Goal: Find specific page/section: Find specific page/section

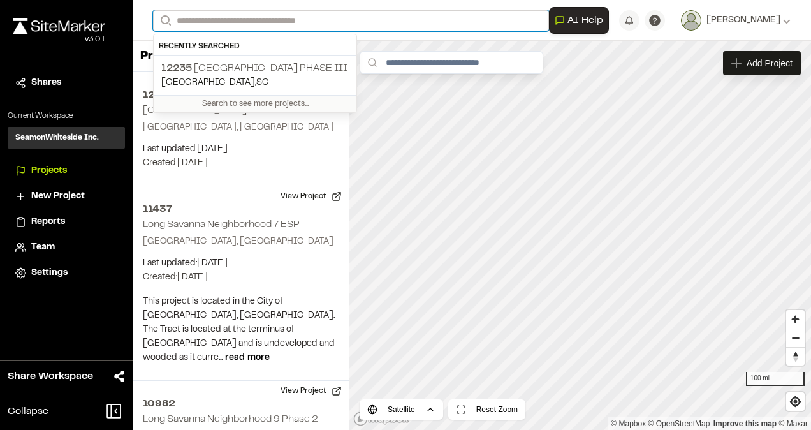
click at [271, 23] on input "Search" at bounding box center [351, 20] width 396 height 21
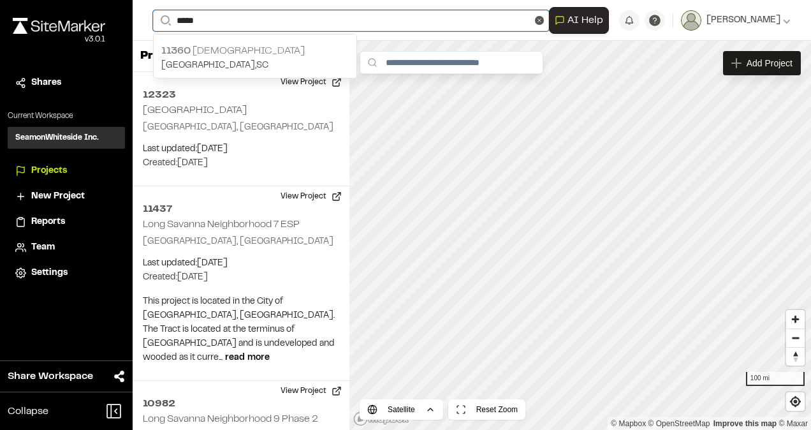
type input "*****"
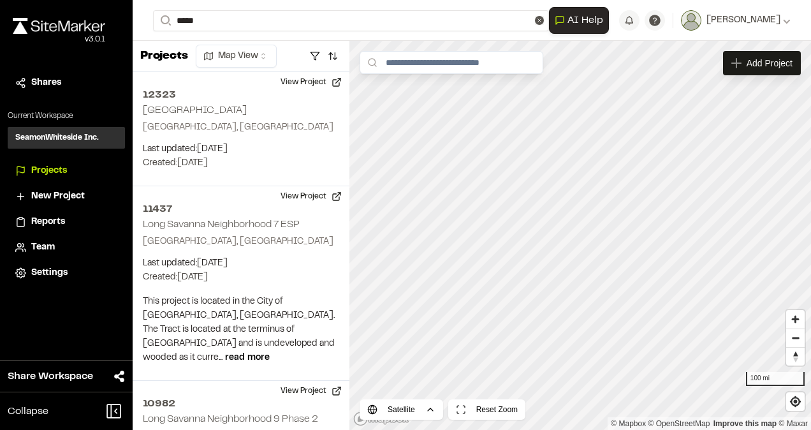
click at [246, 52] on p "11360 Star Gospel" at bounding box center [255, 50] width 188 height 15
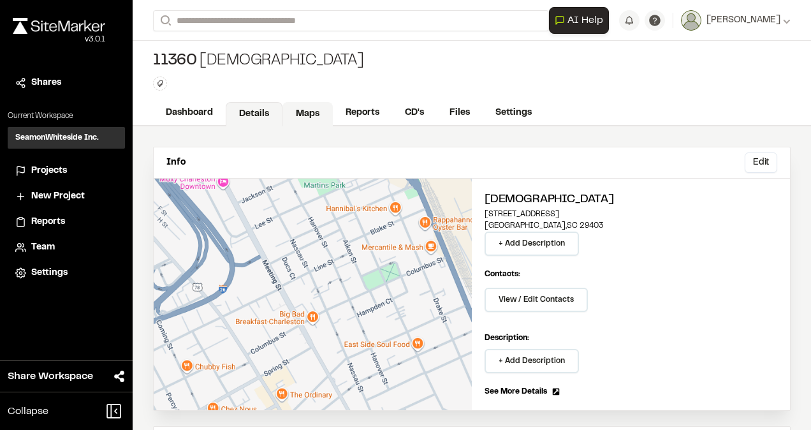
click at [304, 113] on link "Maps" at bounding box center [308, 114] width 50 height 24
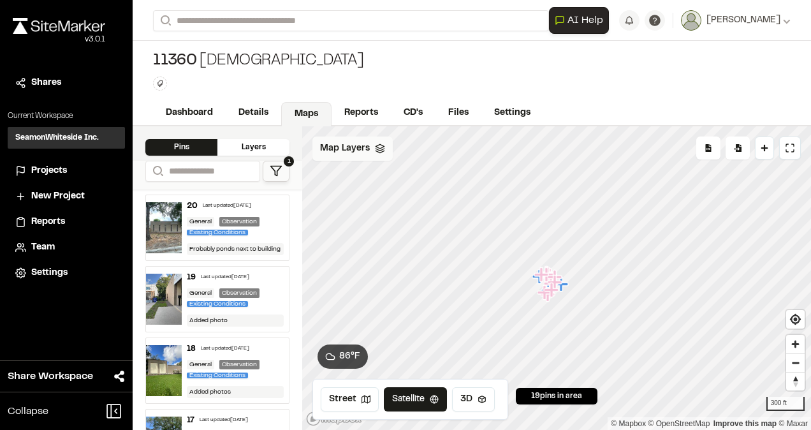
click at [364, 151] on span "Map Layers" at bounding box center [345, 149] width 50 height 14
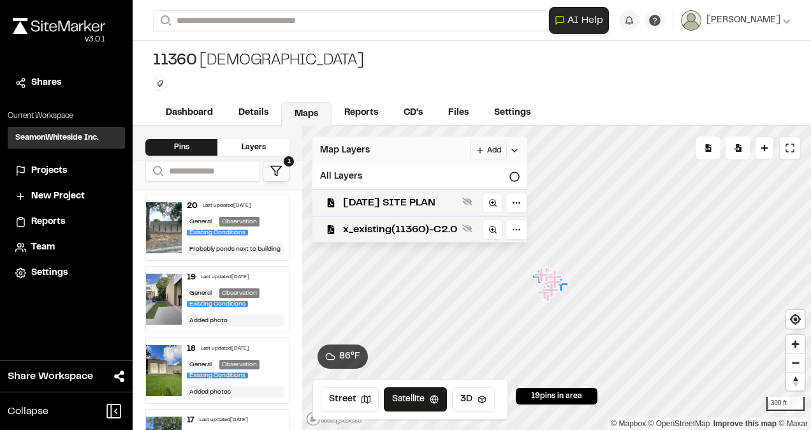
click at [358, 151] on span "Map Layers" at bounding box center [345, 151] width 50 height 14
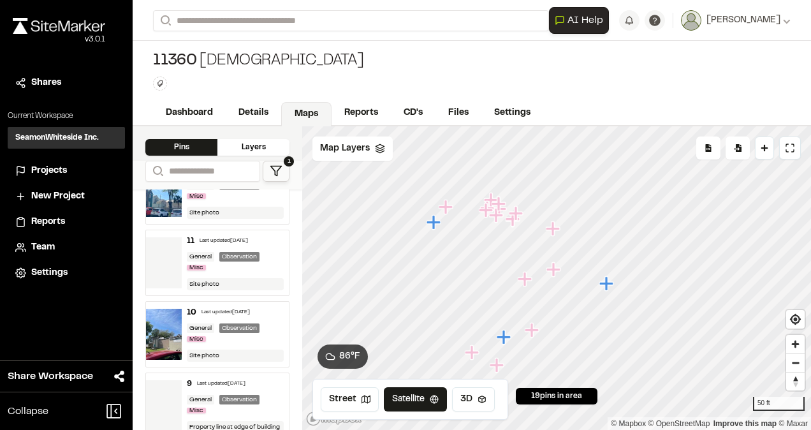
scroll to position [702, 0]
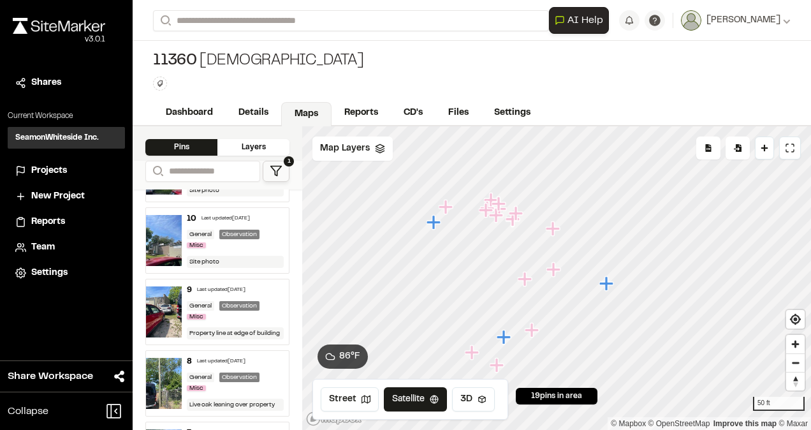
click at [283, 170] on button "1" at bounding box center [276, 171] width 27 height 21
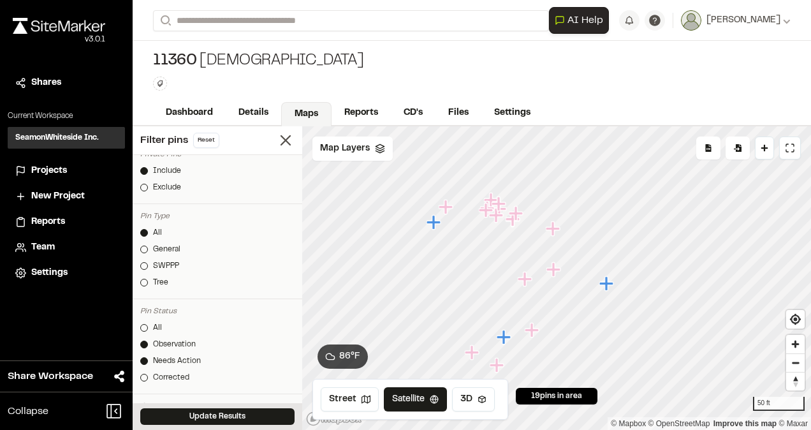
scroll to position [191, 0]
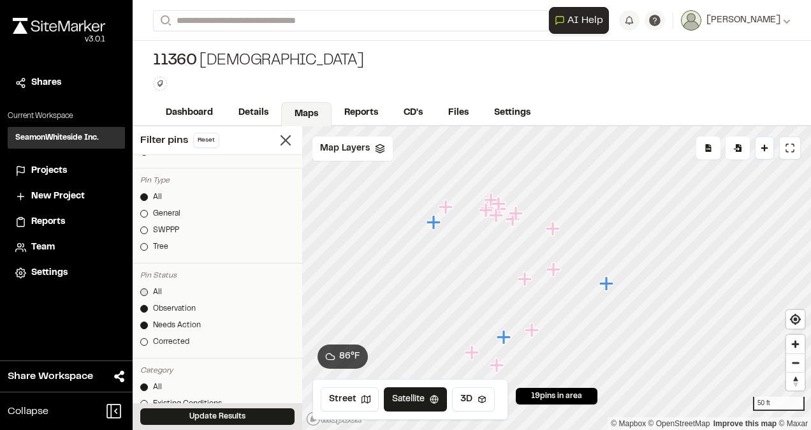
click at [145, 286] on link "All" at bounding box center [217, 291] width 154 height 11
click at [235, 415] on button "Update Results" at bounding box center [217, 416] width 154 height 17
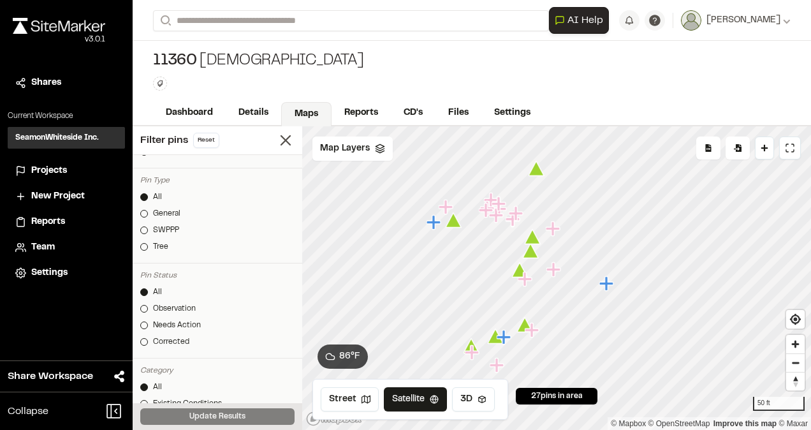
scroll to position [1178, 0]
click at [281, 140] on line at bounding box center [285, 140] width 9 height 9
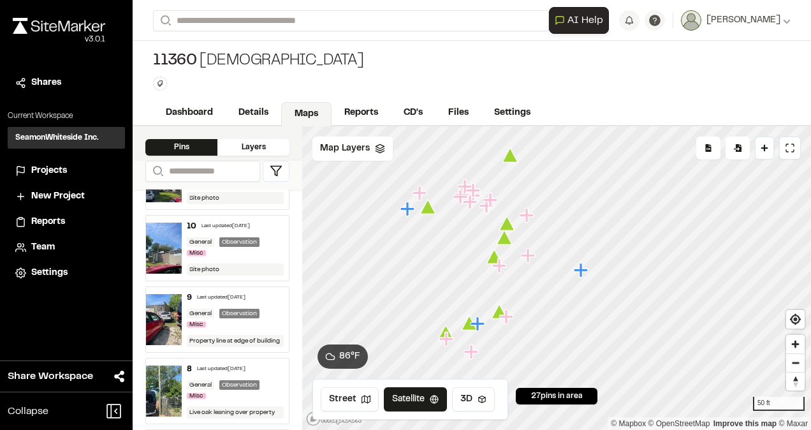
click at [501, 311] on icon "Map marker" at bounding box center [507, 317] width 17 height 17
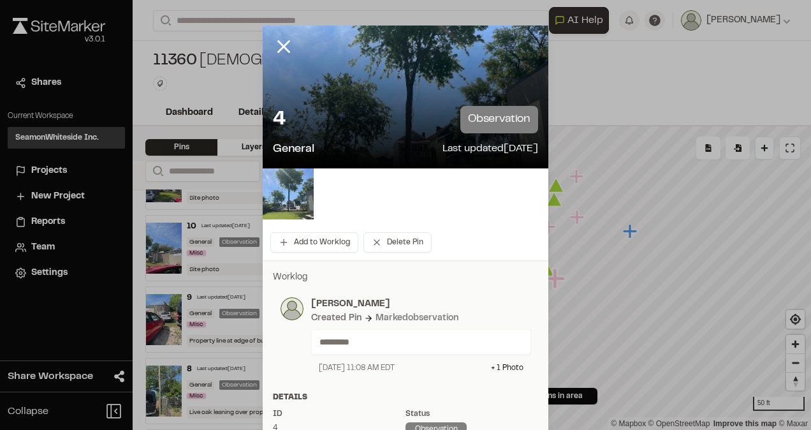
click at [296, 186] on img at bounding box center [288, 193] width 51 height 51
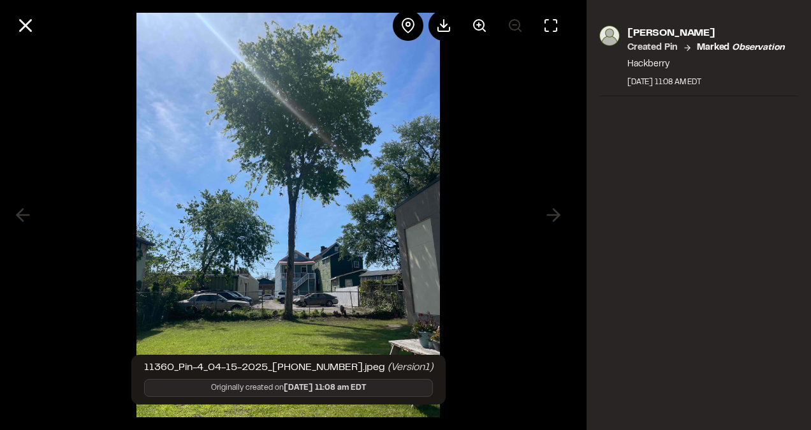
drag, startPoint x: 358, startPoint y: 214, endPoint x: 342, endPoint y: 153, distance: 63.4
click at [342, 153] on img at bounding box center [289, 215] width 304 height 430
click at [445, 17] on div at bounding box center [444, 25] width 31 height 31
click at [28, 20] on icon at bounding box center [26, 26] width 22 height 22
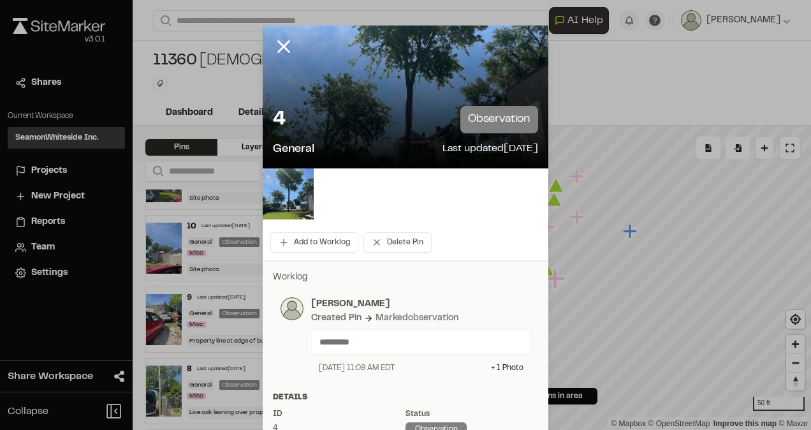
click at [279, 45] on icon at bounding box center [284, 47] width 22 height 22
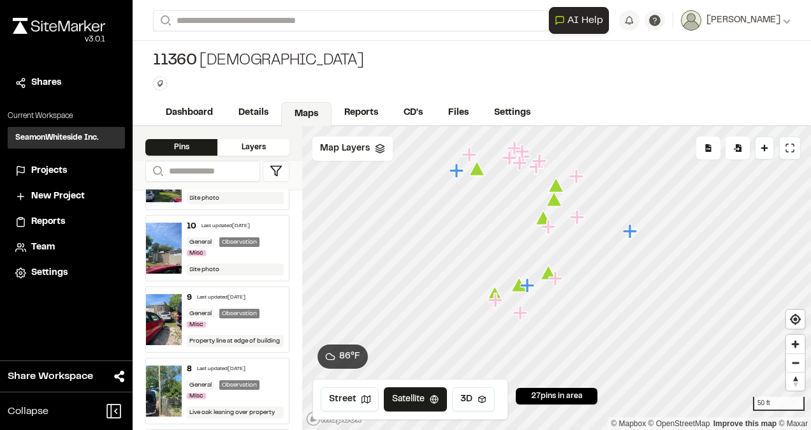
click at [558, 189] on icon "Map marker" at bounding box center [557, 185] width 16 height 15
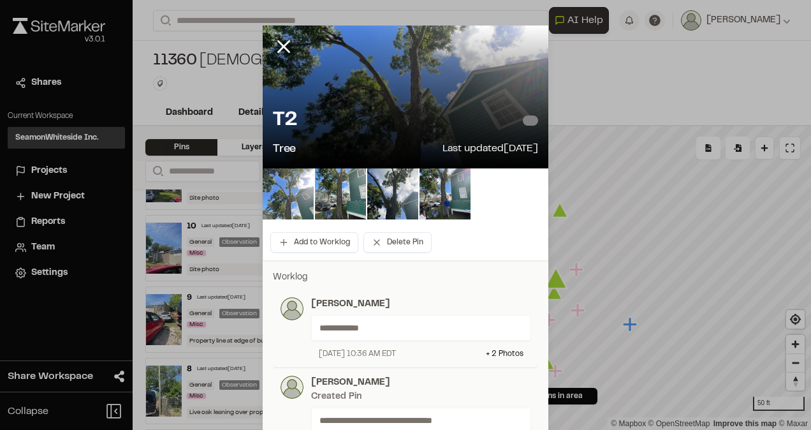
click at [292, 181] on img at bounding box center [288, 193] width 51 height 51
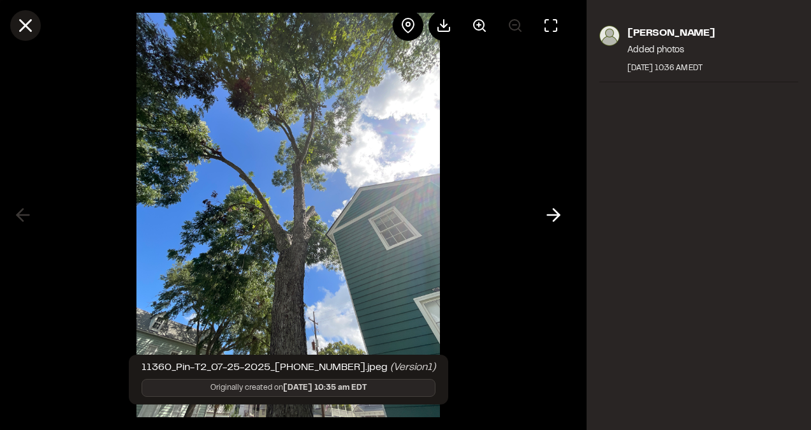
click at [31, 23] on icon at bounding box center [26, 26] width 22 height 22
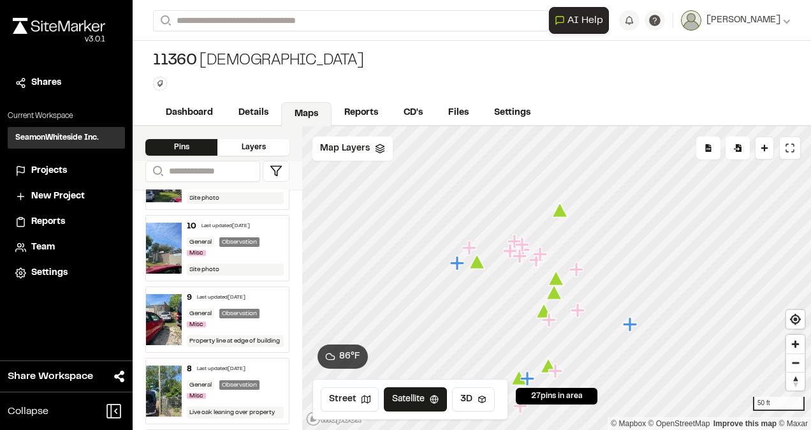
click at [561, 213] on icon "Map marker" at bounding box center [560, 210] width 16 height 15
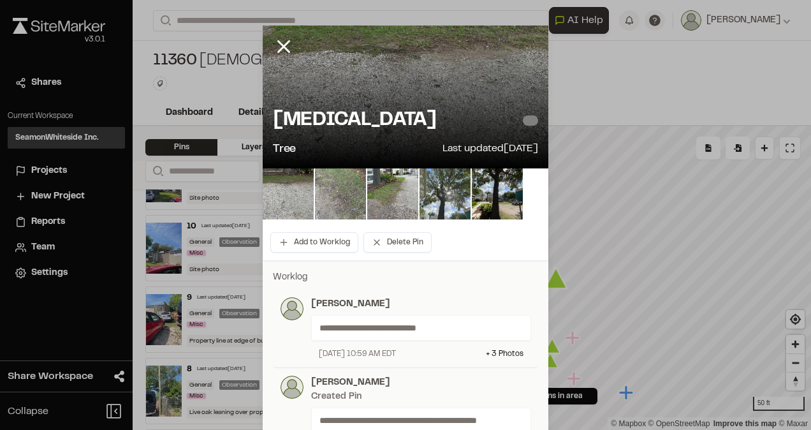
click at [454, 188] on img at bounding box center [445, 193] width 51 height 51
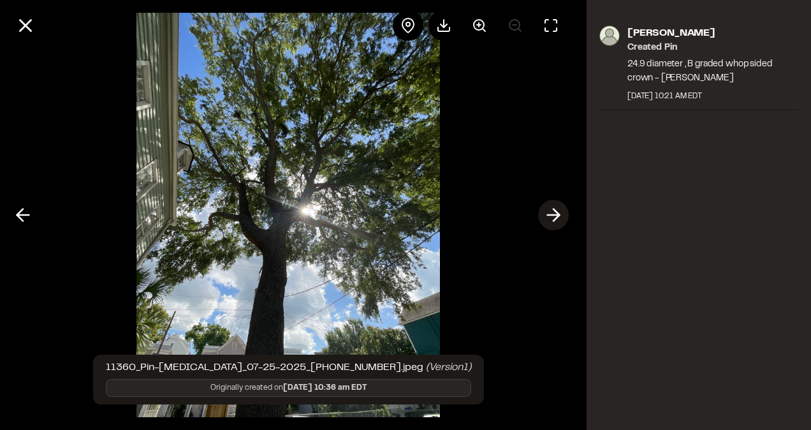
click at [561, 217] on icon at bounding box center [553, 215] width 20 height 22
